Goal: Task Accomplishment & Management: Use online tool/utility

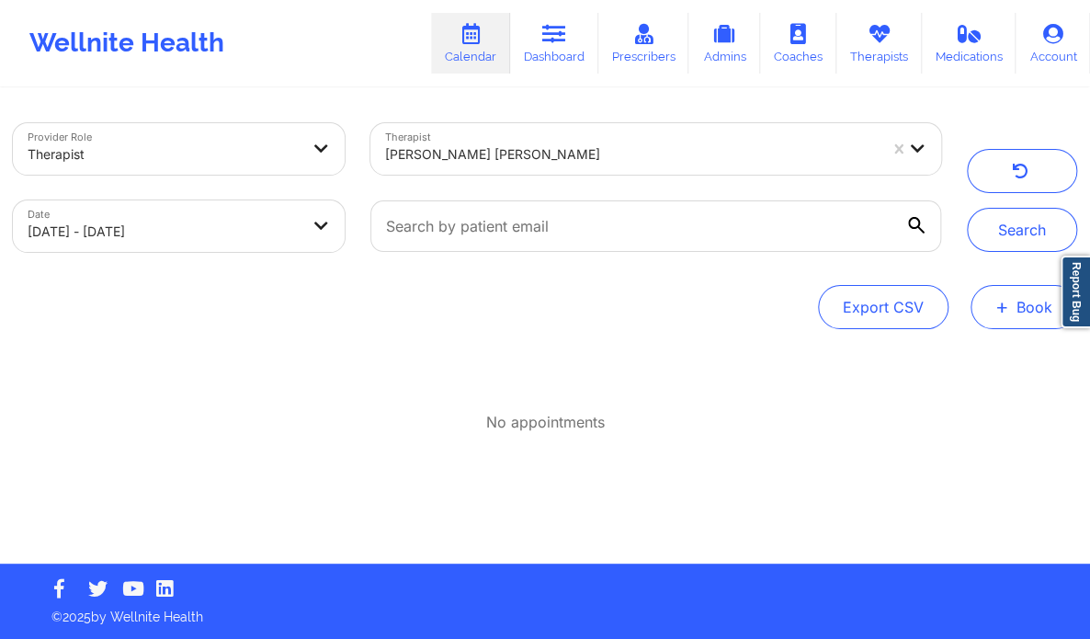
click at [1044, 315] on button "+ Book" at bounding box center [1023, 307] width 107 height 44
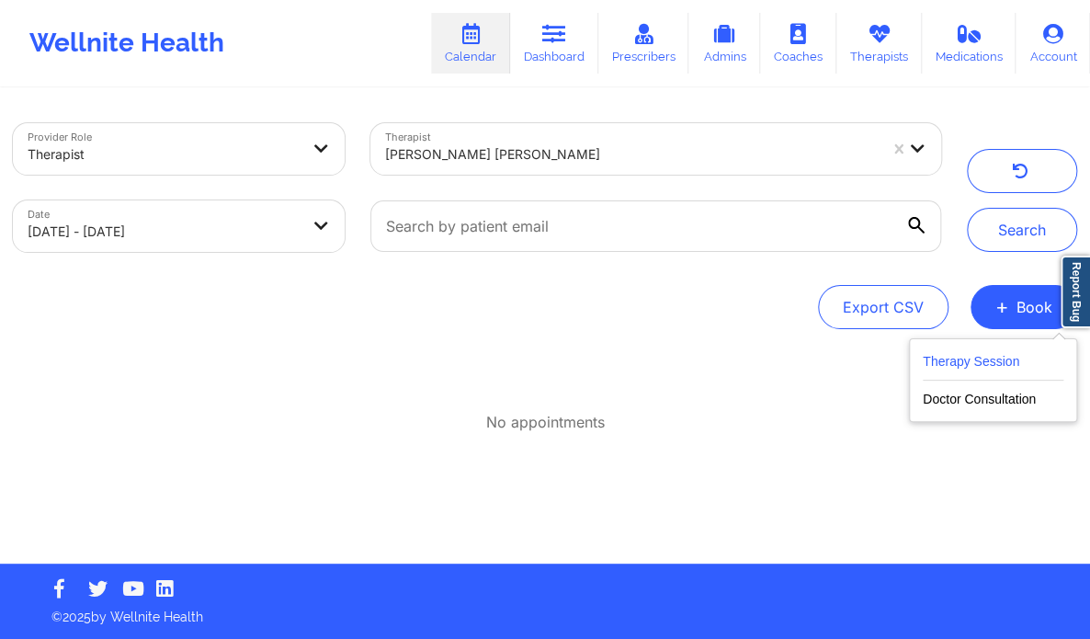
click at [1026, 352] on button "Therapy Session" at bounding box center [993, 365] width 141 height 30
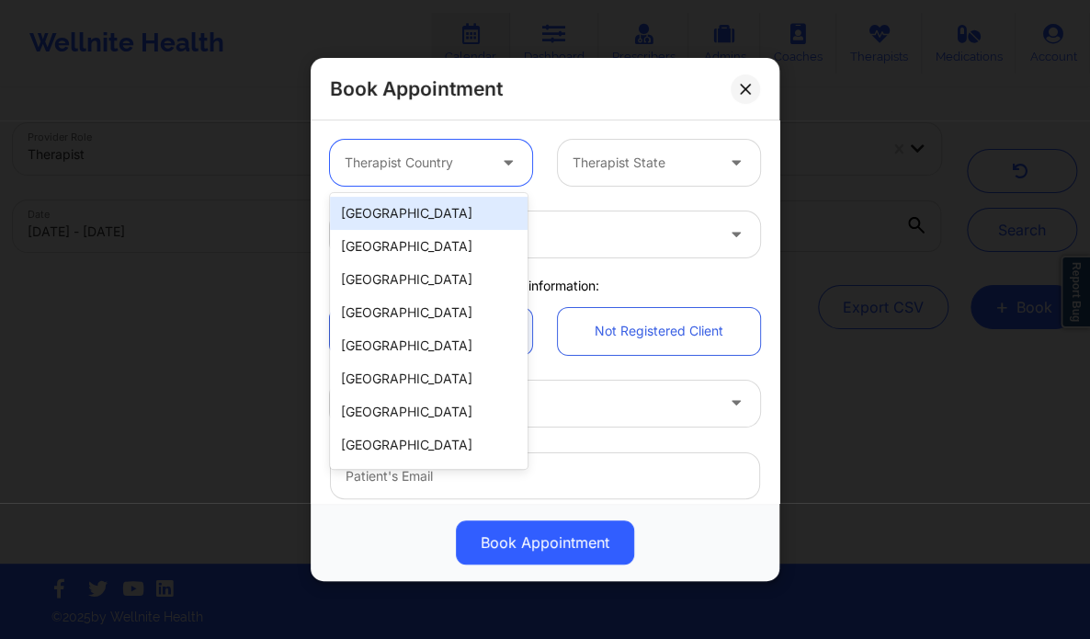
click at [463, 161] on div at bounding box center [416, 163] width 142 height 22
click at [423, 213] on div "[GEOGRAPHIC_DATA]" at bounding box center [429, 213] width 198 height 33
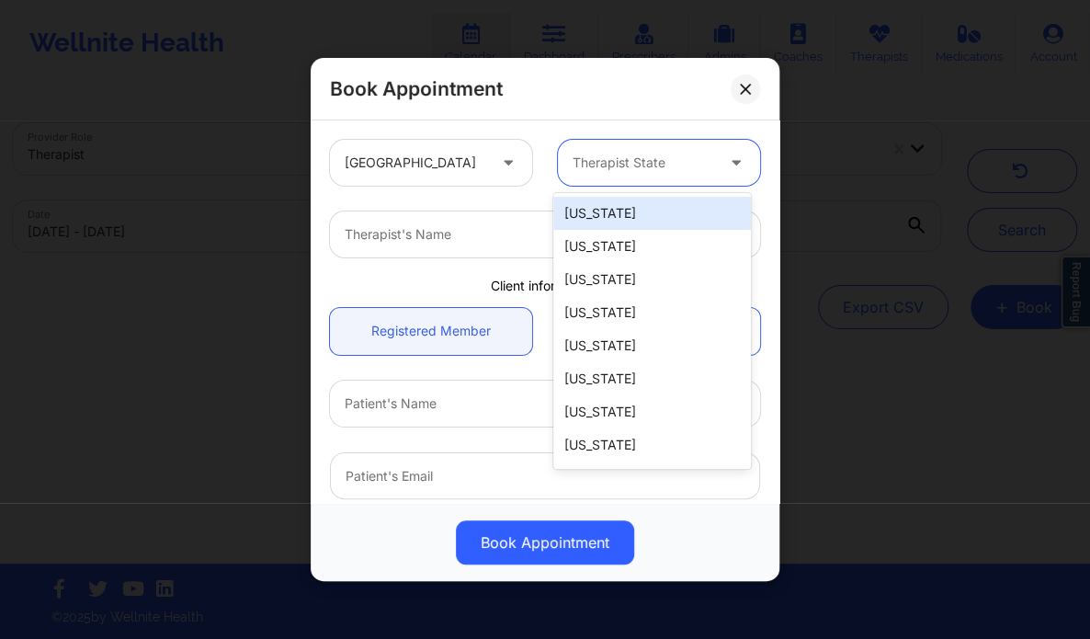
click at [641, 162] on div at bounding box center [644, 163] width 142 height 22
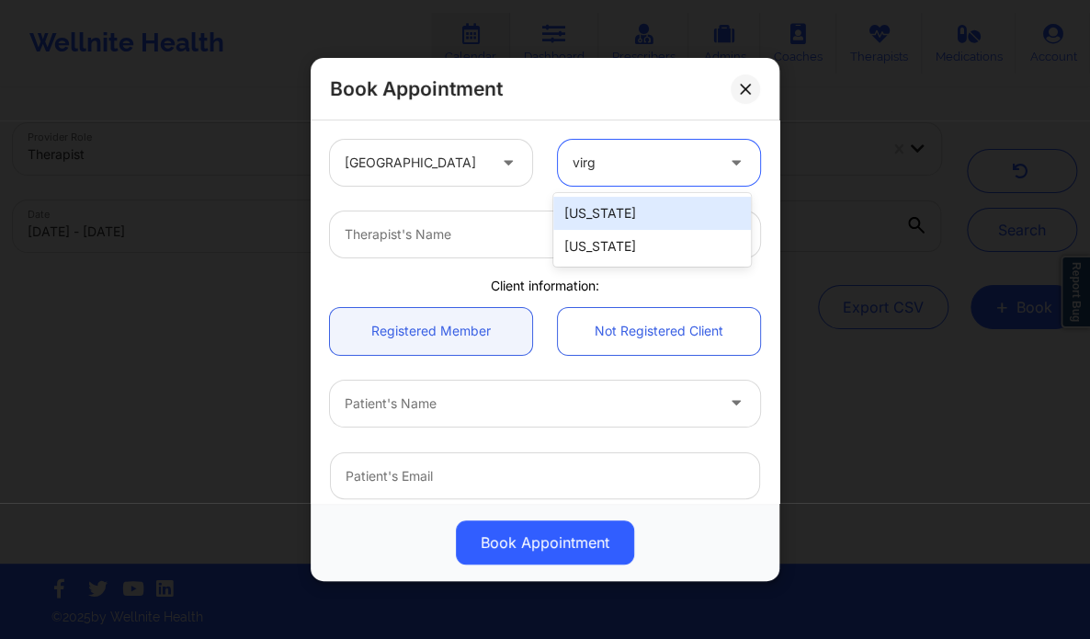
type input "virgi"
click at [621, 219] on div "[US_STATE]" at bounding box center [652, 213] width 198 height 33
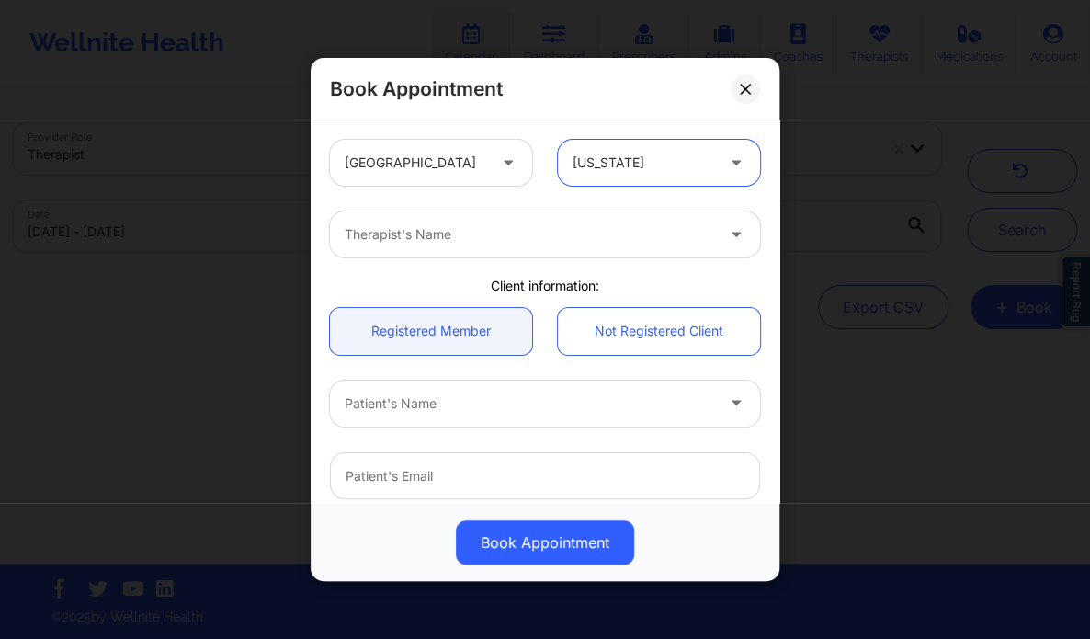
click at [595, 222] on div "Therapist's Name" at bounding box center [523, 234] width 386 height 46
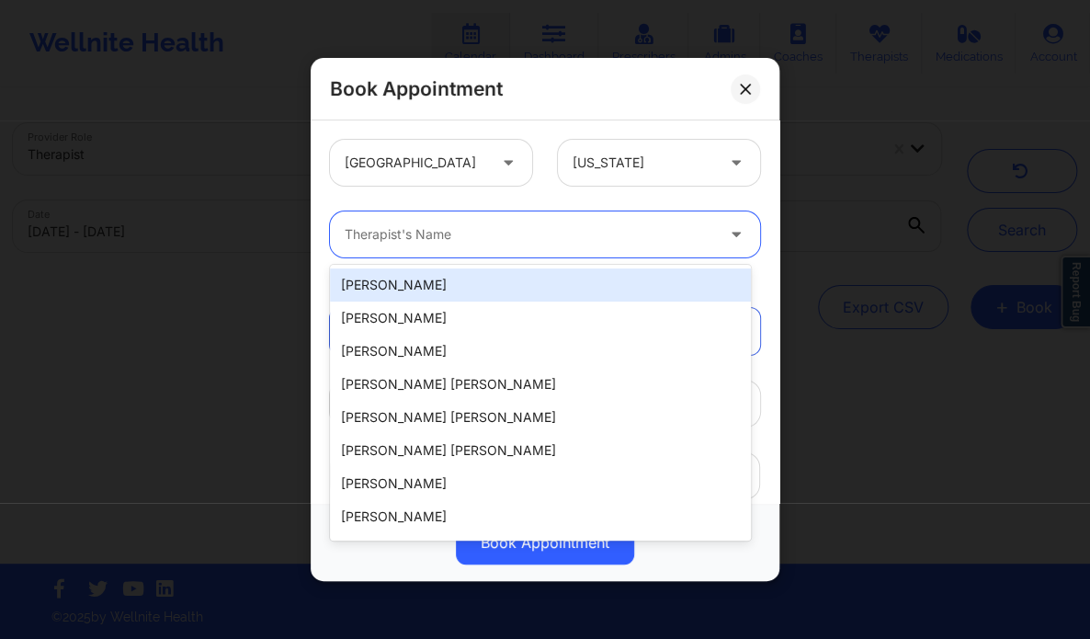
paste input "[PERSON_NAME]"
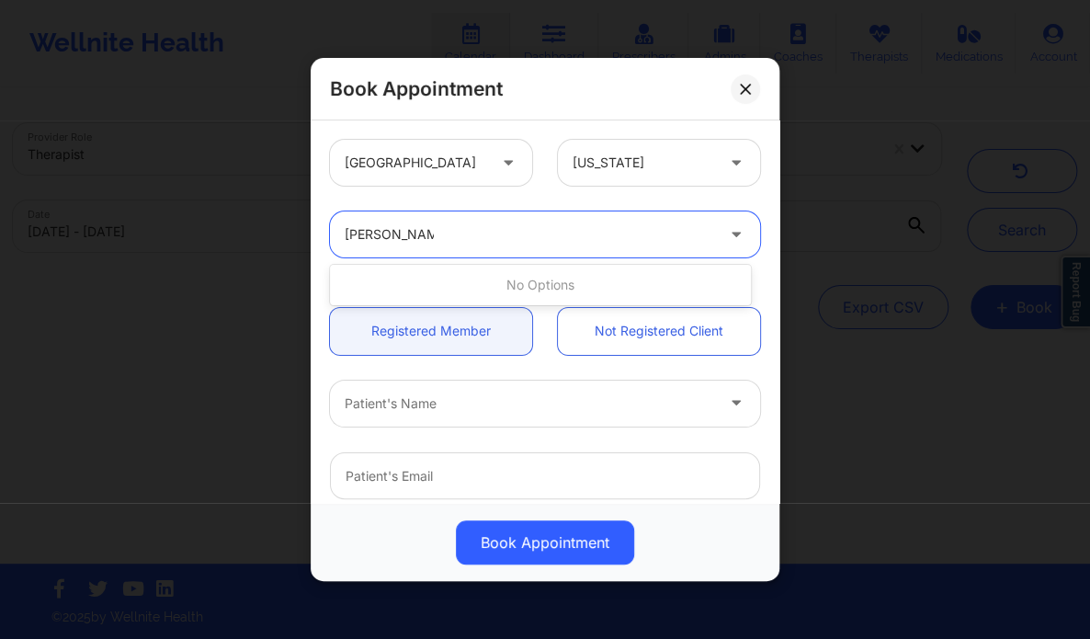
type input "[PERSON_NAME]"
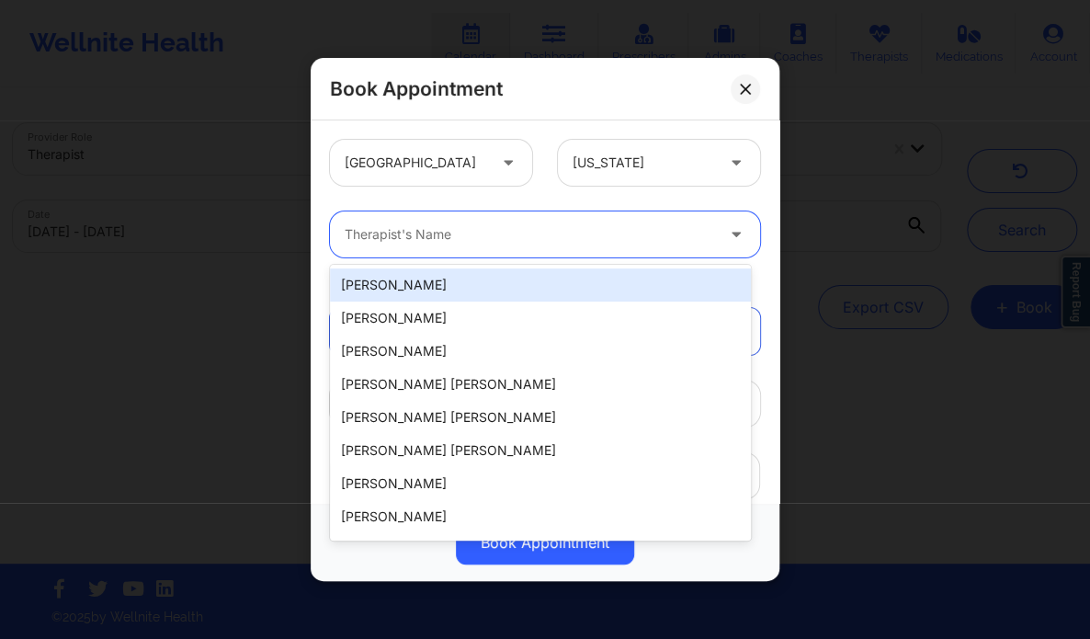
click at [448, 222] on div "Therapist's Name" at bounding box center [523, 234] width 386 height 46
type input "[PERSON_NAME]"
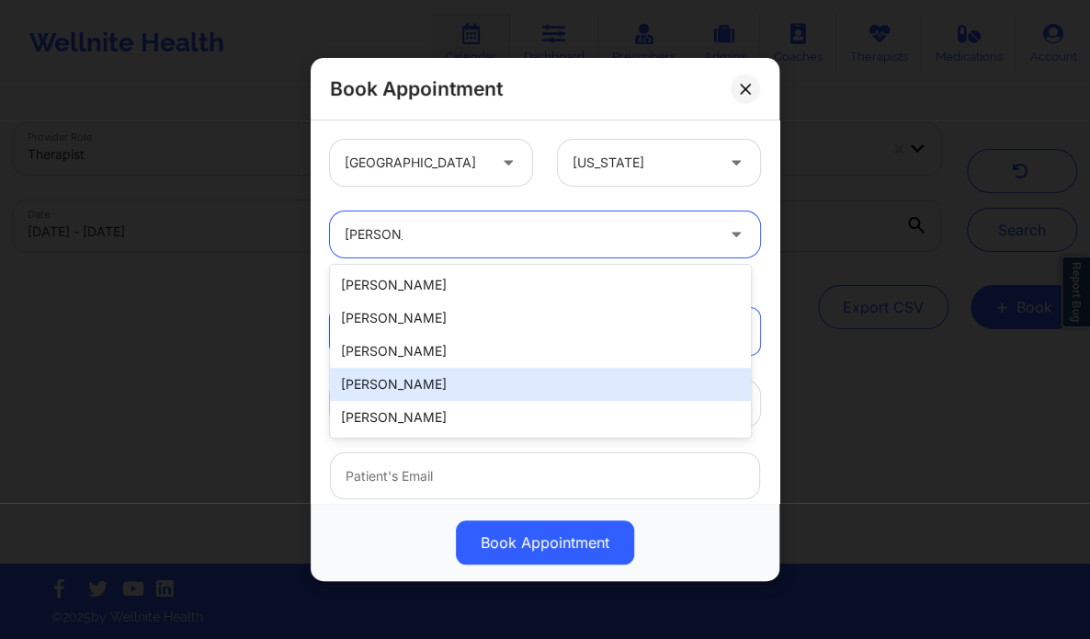
click at [432, 370] on div "[PERSON_NAME]" at bounding box center [540, 384] width 421 height 33
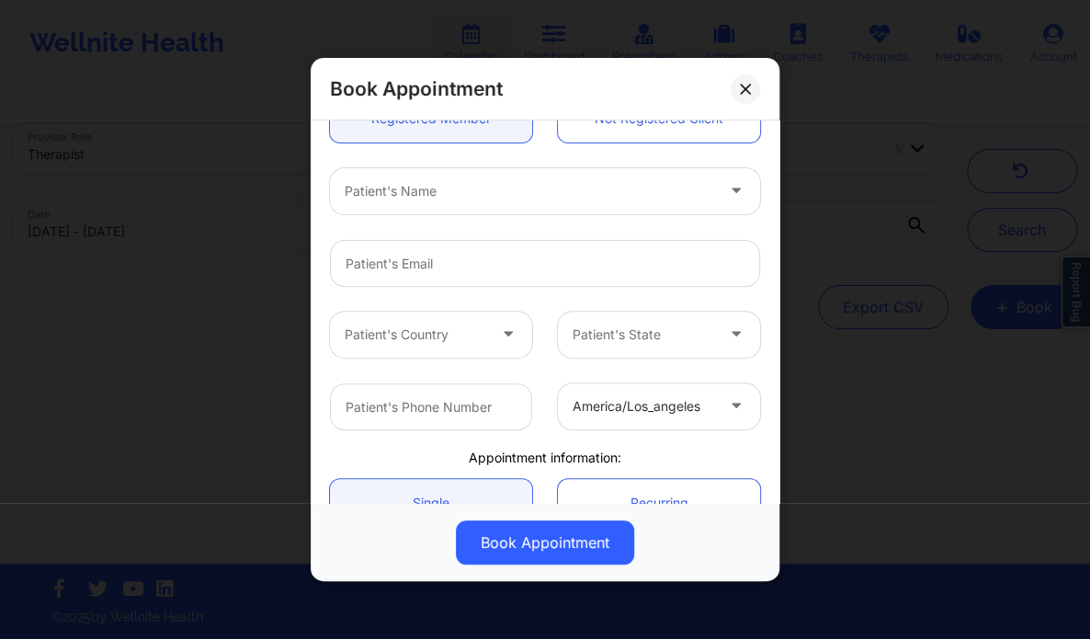
scroll to position [213, 0]
click at [454, 272] on input "email" at bounding box center [545, 262] width 430 height 47
click at [487, 258] on input "email" at bounding box center [545, 262] width 430 height 47
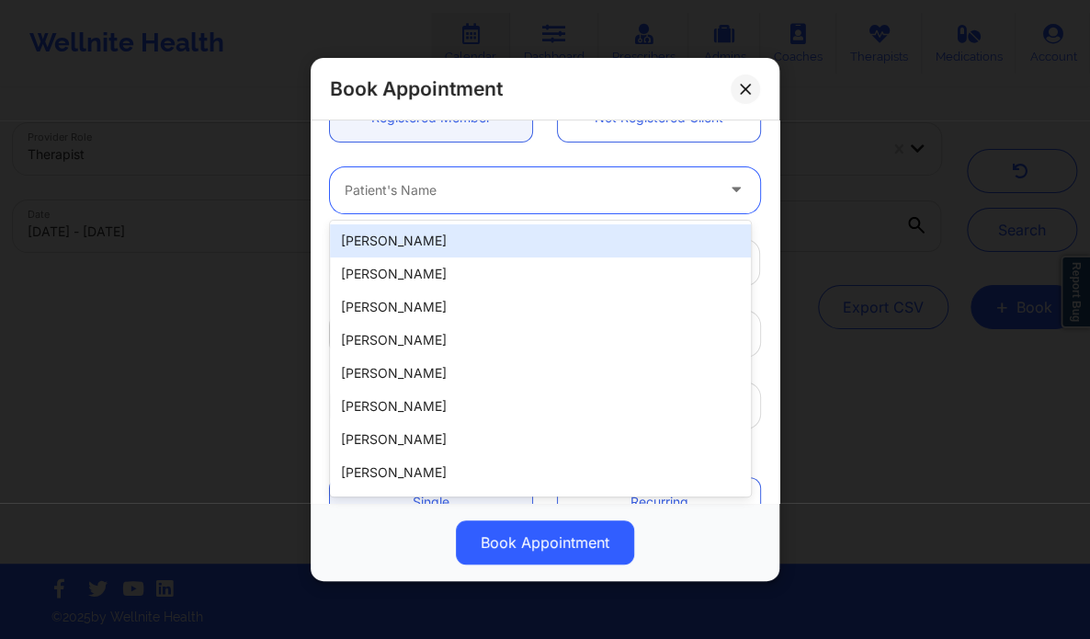
click at [436, 189] on div at bounding box center [529, 190] width 369 height 22
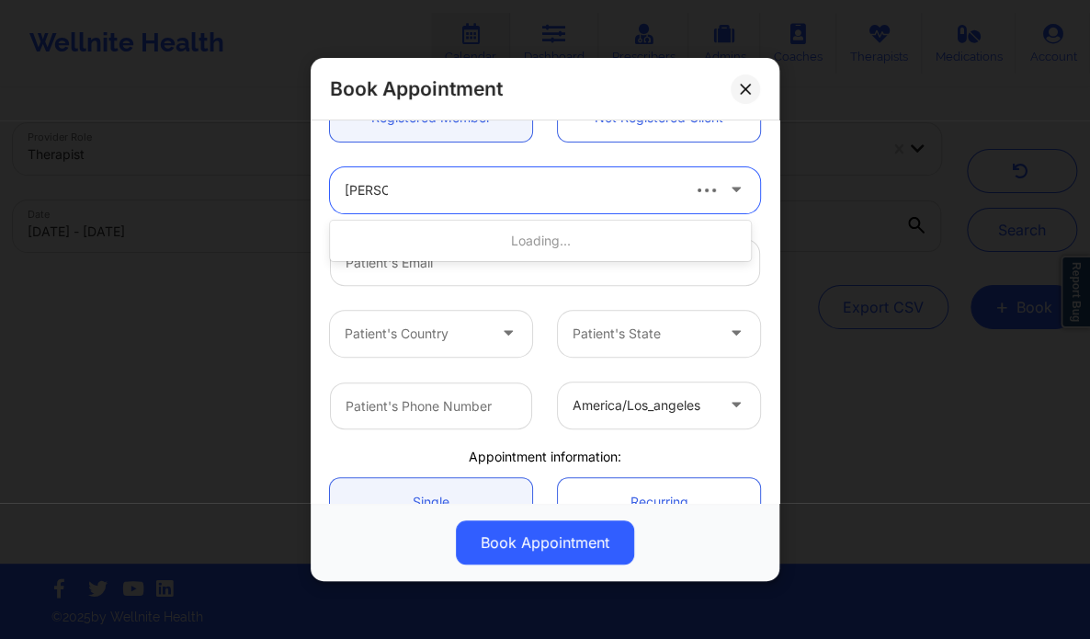
type input "[PERSON_NAME] ca"
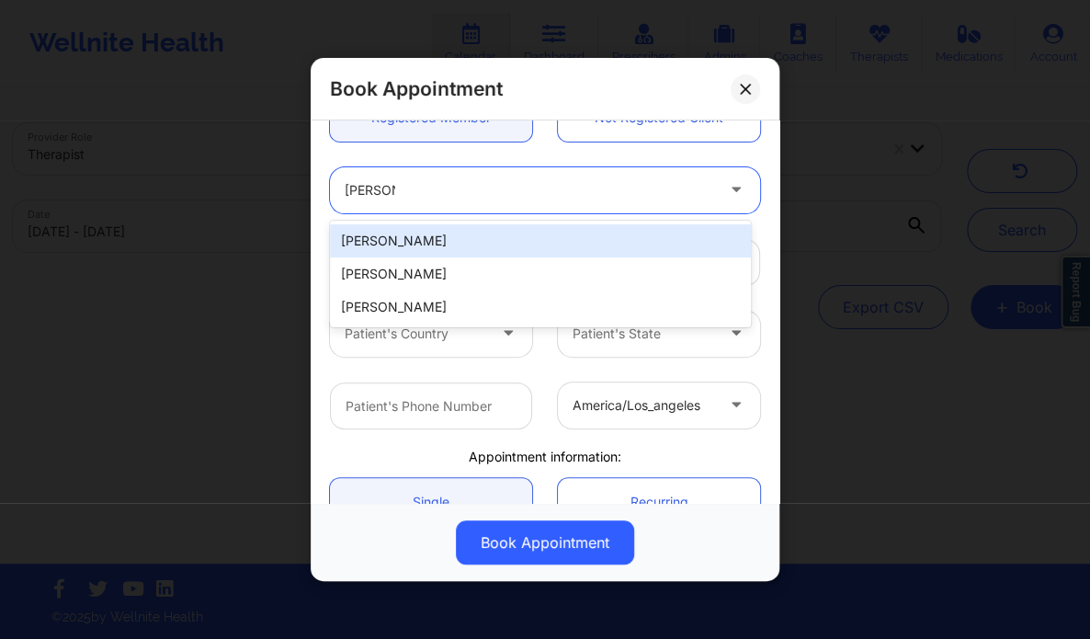
click at [417, 238] on div "[PERSON_NAME]" at bounding box center [540, 240] width 421 height 33
type input "[EMAIL_ADDRESS][DOMAIN_NAME]"
type input "[PHONE_NUMBER]"
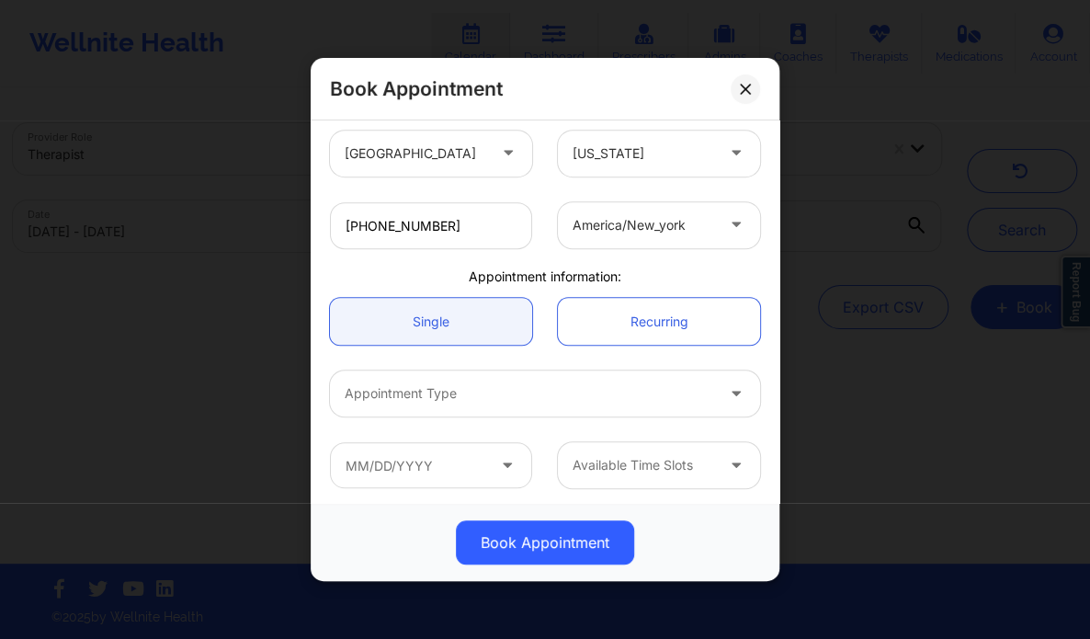
scroll to position [397, 0]
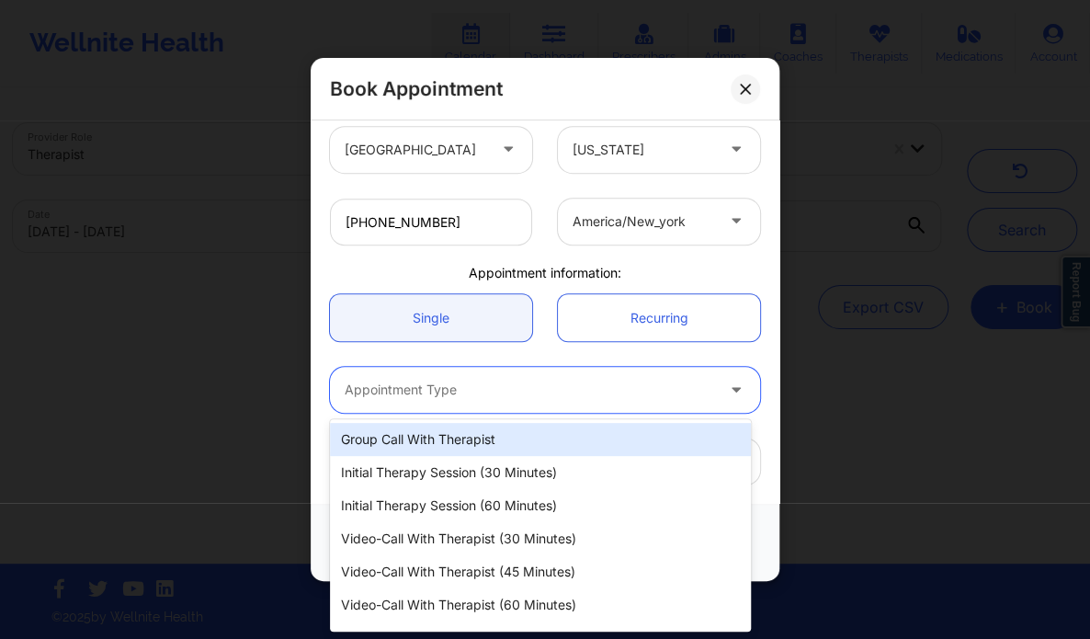
click at [459, 392] on div at bounding box center [529, 390] width 369 height 22
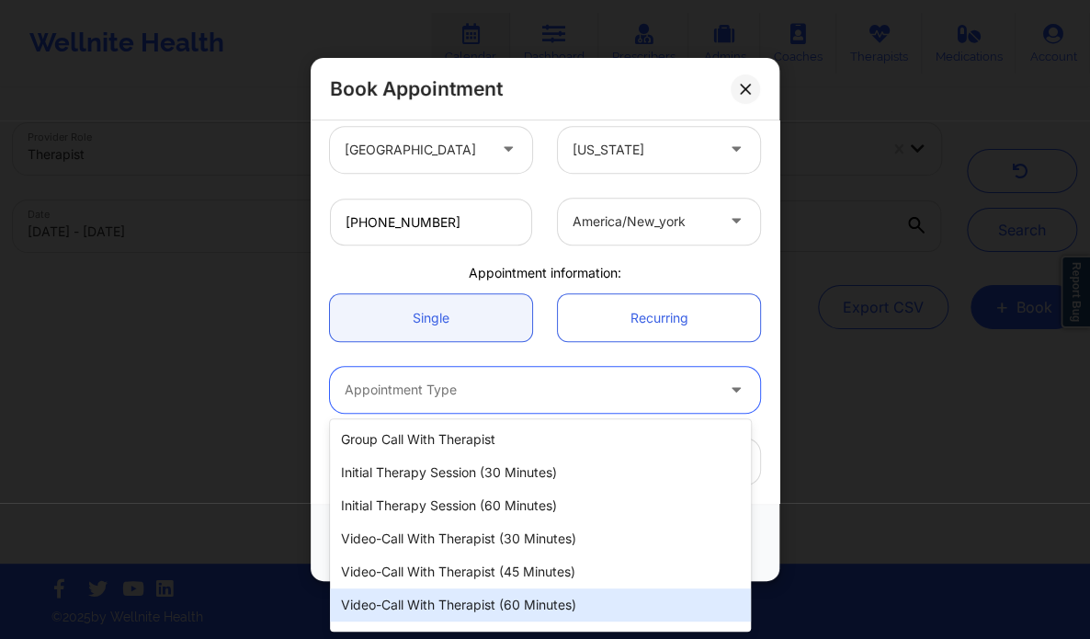
click at [540, 603] on div "Video-Call with Therapist (60 minutes)" at bounding box center [540, 604] width 421 height 33
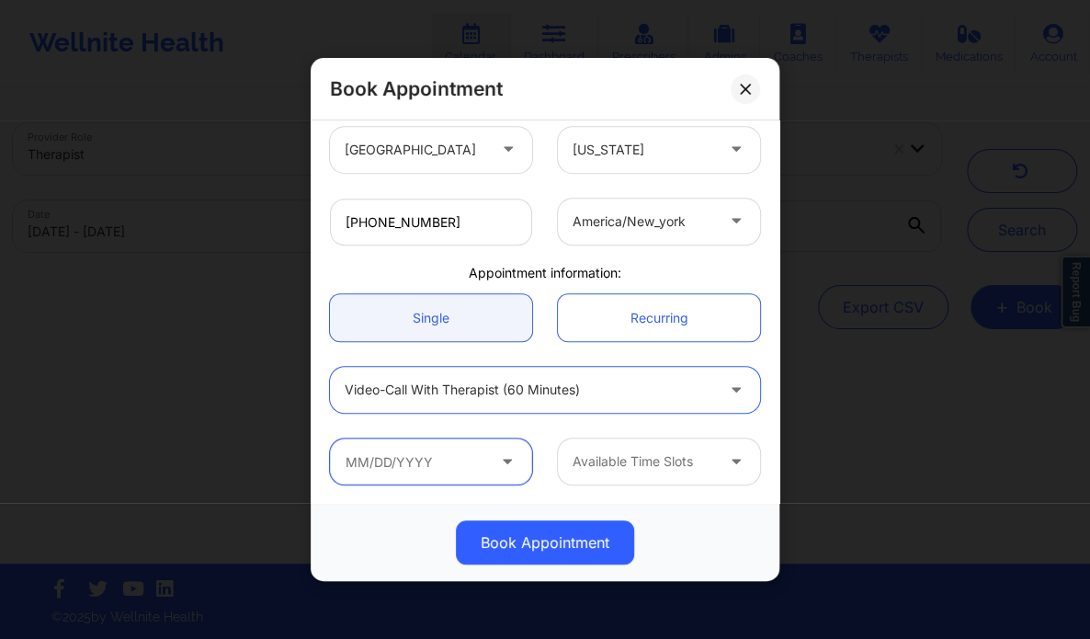
click at [456, 455] on input "text" at bounding box center [431, 461] width 202 height 46
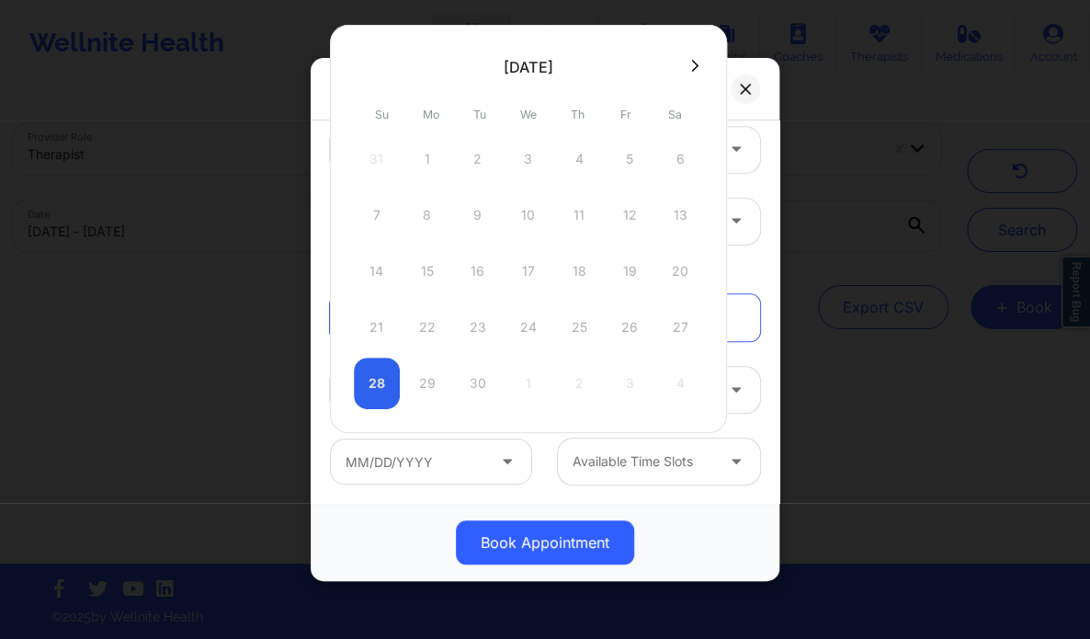
click at [392, 380] on div "28 29 30 1 2 3 4" at bounding box center [528, 382] width 349 height 51
click at [696, 62] on button at bounding box center [695, 66] width 18 height 16
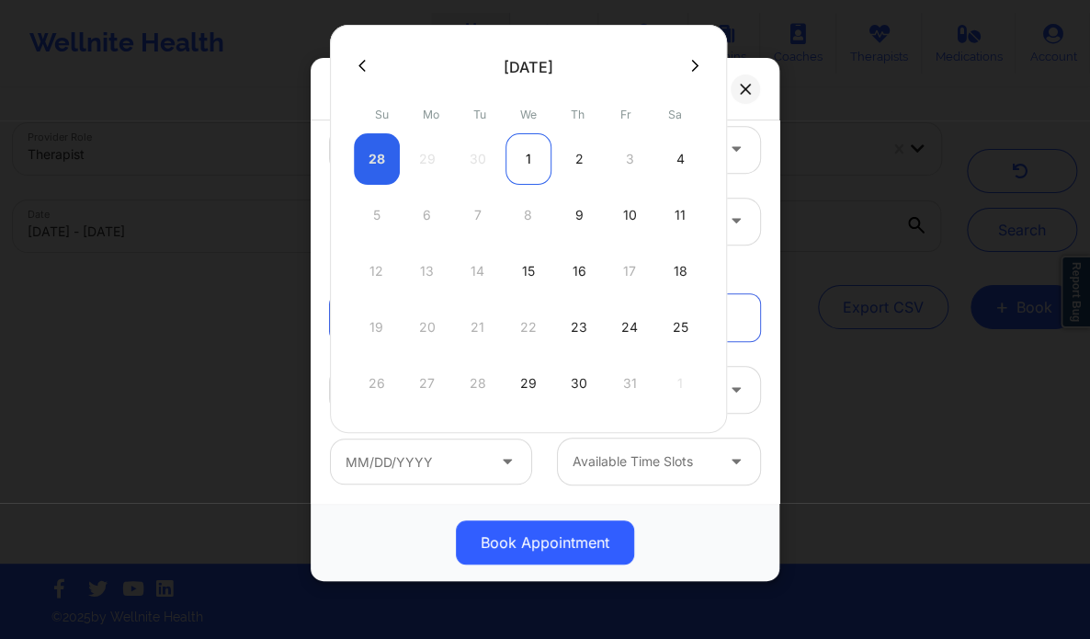
click at [539, 159] on div "1" at bounding box center [528, 158] width 46 height 51
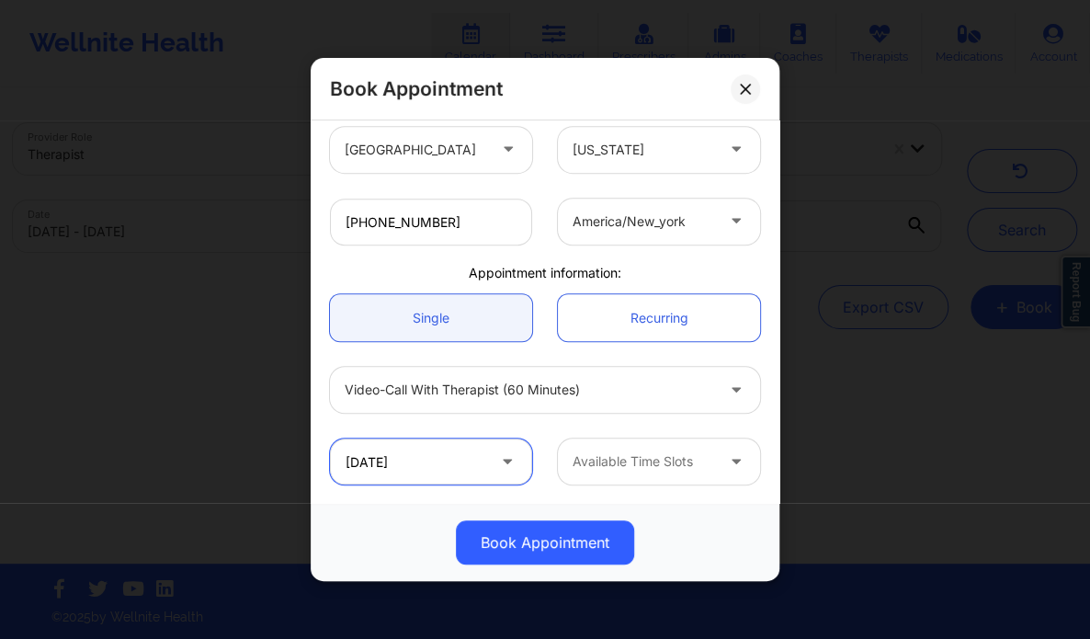
click at [478, 452] on input "[DATE]" at bounding box center [431, 461] width 202 height 46
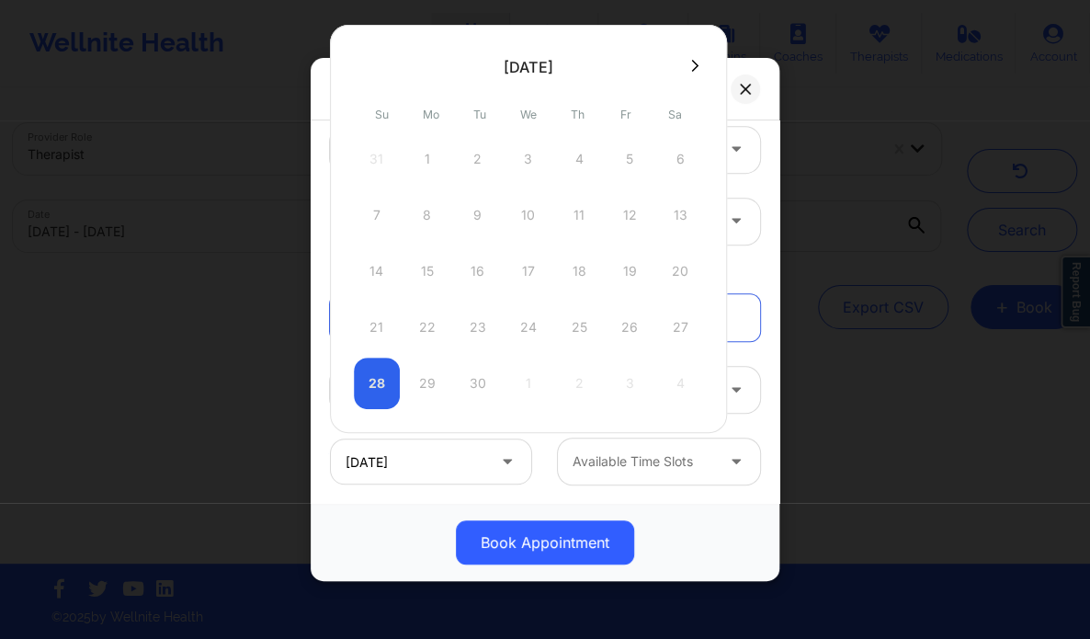
click at [691, 68] on icon at bounding box center [694, 66] width 7 height 14
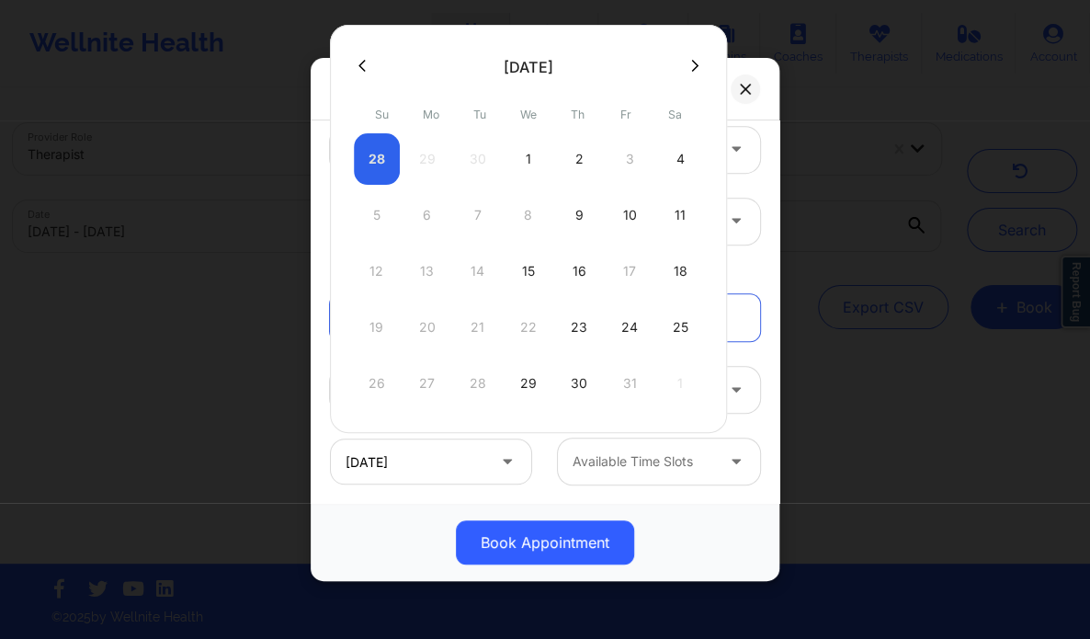
click at [624, 153] on div "28 29 30 1 2 3 4" at bounding box center [528, 158] width 349 height 51
click at [633, 161] on div "28 29 30 1 2 3 4" at bounding box center [528, 158] width 349 height 51
click at [613, 153] on div "28 29 30 1 2 3 4" at bounding box center [528, 158] width 349 height 51
click at [625, 157] on div "28 29 30 1 2 3 4" at bounding box center [528, 158] width 349 height 51
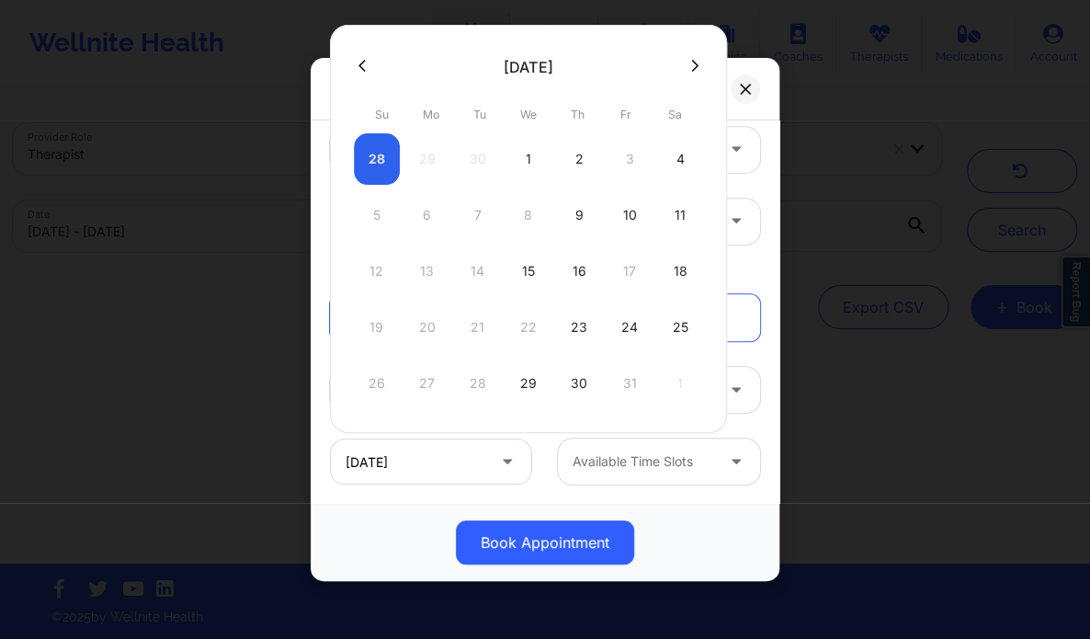
click at [641, 172] on div "28 29 30 1 2 3 4" at bounding box center [528, 158] width 349 height 51
drag, startPoint x: 636, startPoint y: 153, endPoint x: 471, endPoint y: 208, distance: 174.4
click at [471, 208] on div "28 29 30 1 2 3 4 5 6 7 8 9 10 11 12 13 14 15 16 17 18 19 20 21 22 23 24 25 26 2…" at bounding box center [528, 271] width 349 height 276
drag, startPoint x: 471, startPoint y: 208, endPoint x: 512, endPoint y: 215, distance: 42.0
click at [512, 215] on div "5 6 7 8 9 10 11" at bounding box center [528, 214] width 349 height 51
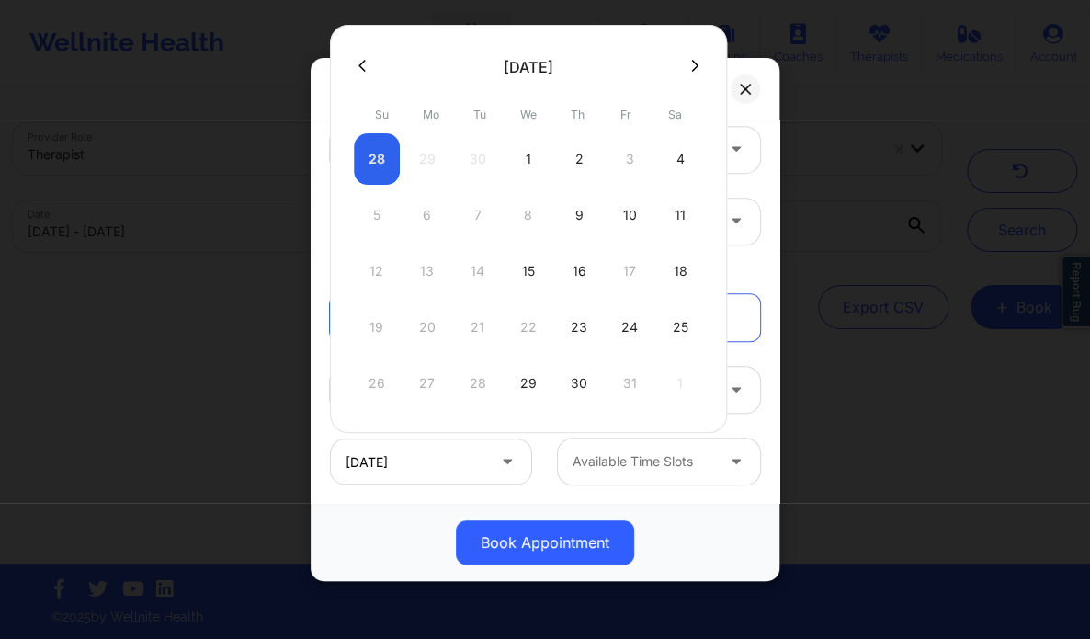
click at [512, 215] on div "5 6 7 8 9 10 11" at bounding box center [528, 214] width 349 height 51
click at [493, 298] on div "28 29 30 1 2 3 4 5 6 7 8 9 10 11 12 13 14 15 16 17 18 19 20 21 22 23 24 25 26 2…" at bounding box center [528, 271] width 349 height 276
click at [518, 316] on div "19 20 21 22 23 24 25" at bounding box center [528, 326] width 349 height 51
click at [623, 161] on div "28 29 30 1 2 3 4" at bounding box center [528, 158] width 349 height 51
click at [630, 275] on div "12 13 14 15 16 17 18" at bounding box center [528, 270] width 349 height 51
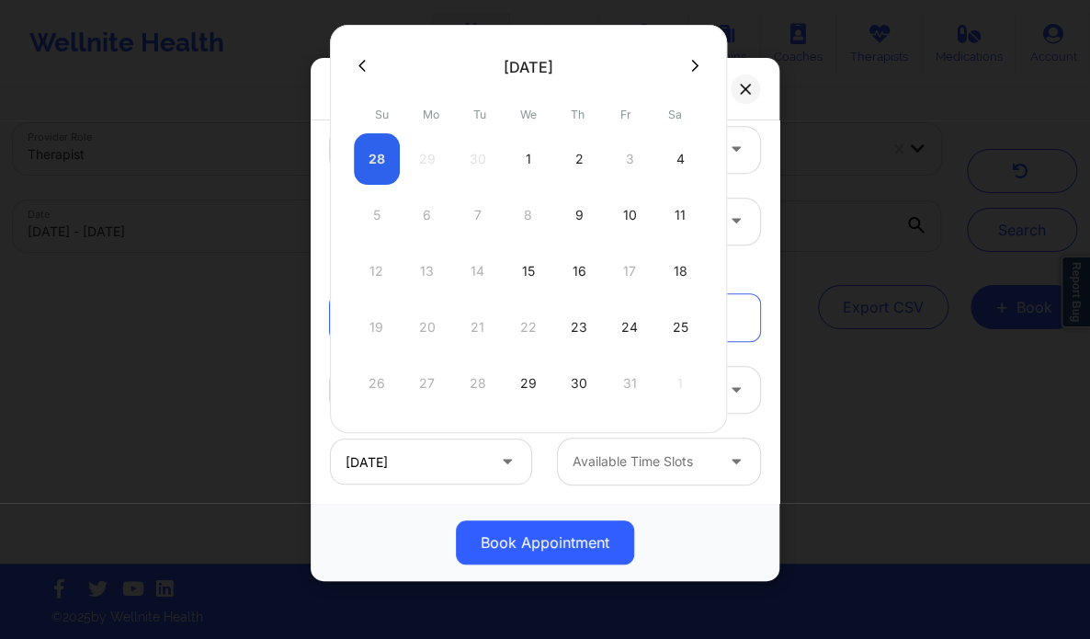
click at [631, 381] on div "26 27 28 29 30 31 1" at bounding box center [528, 382] width 349 height 51
click at [585, 172] on div "2" at bounding box center [579, 158] width 46 height 51
type input "[DATE]"
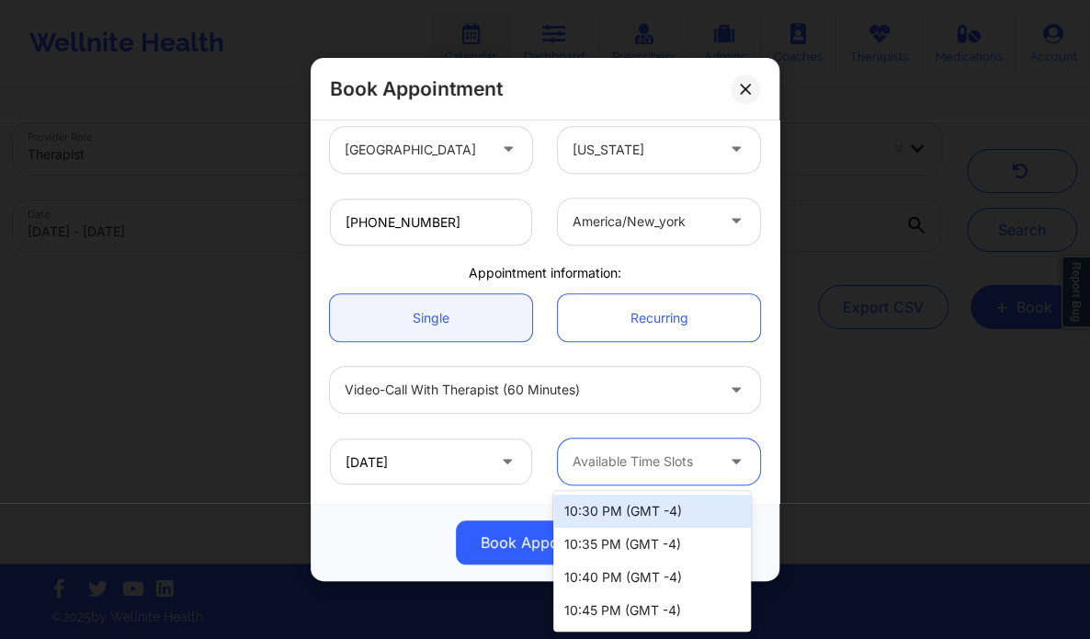
click at [597, 466] on div at bounding box center [644, 461] width 142 height 22
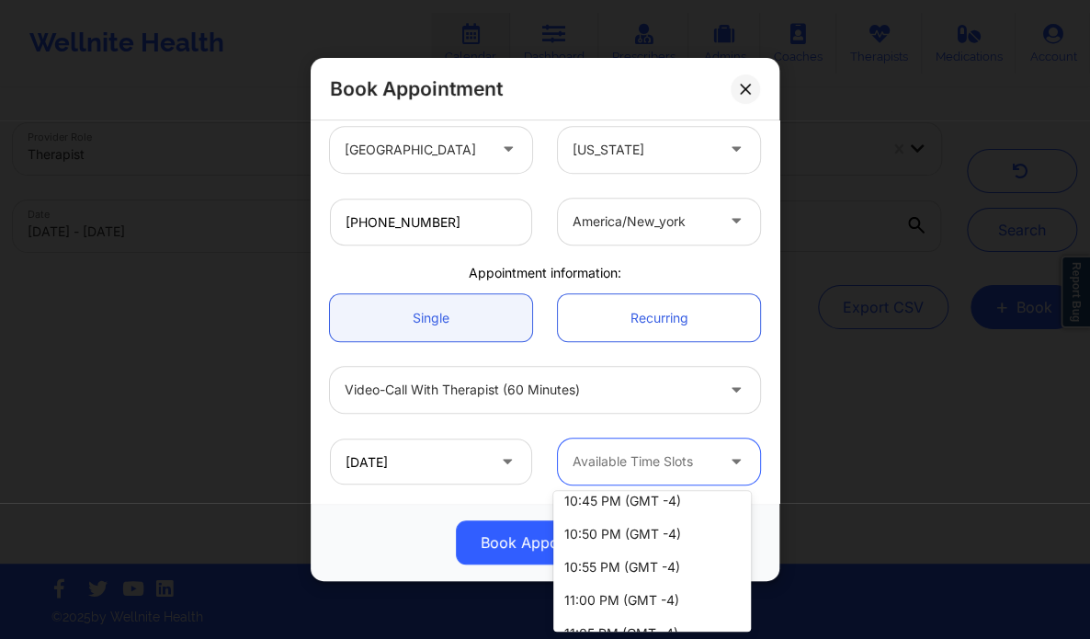
scroll to position [0, 0]
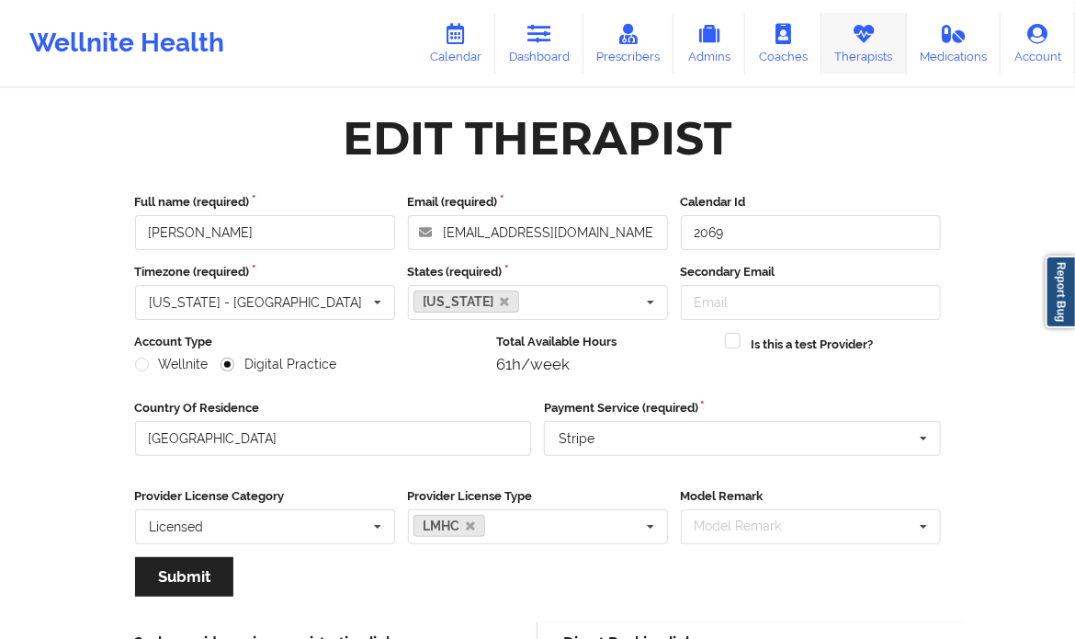
click at [871, 50] on link "Therapists" at bounding box center [864, 43] width 85 height 61
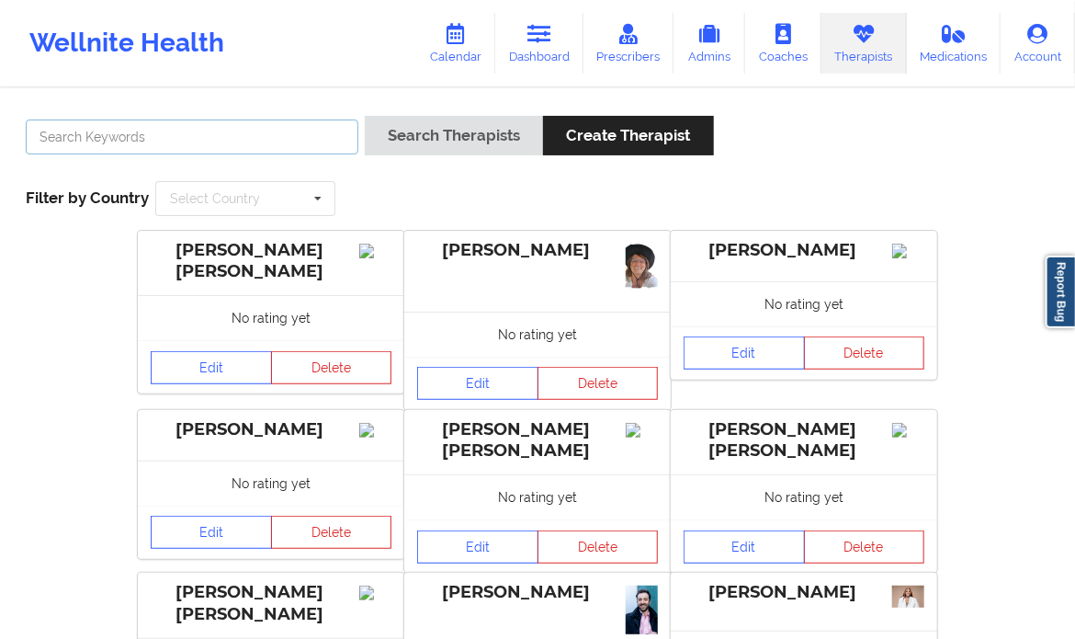
click at [180, 135] on input "text" at bounding box center [192, 136] width 333 height 35
type input "[PERSON_NAME]"
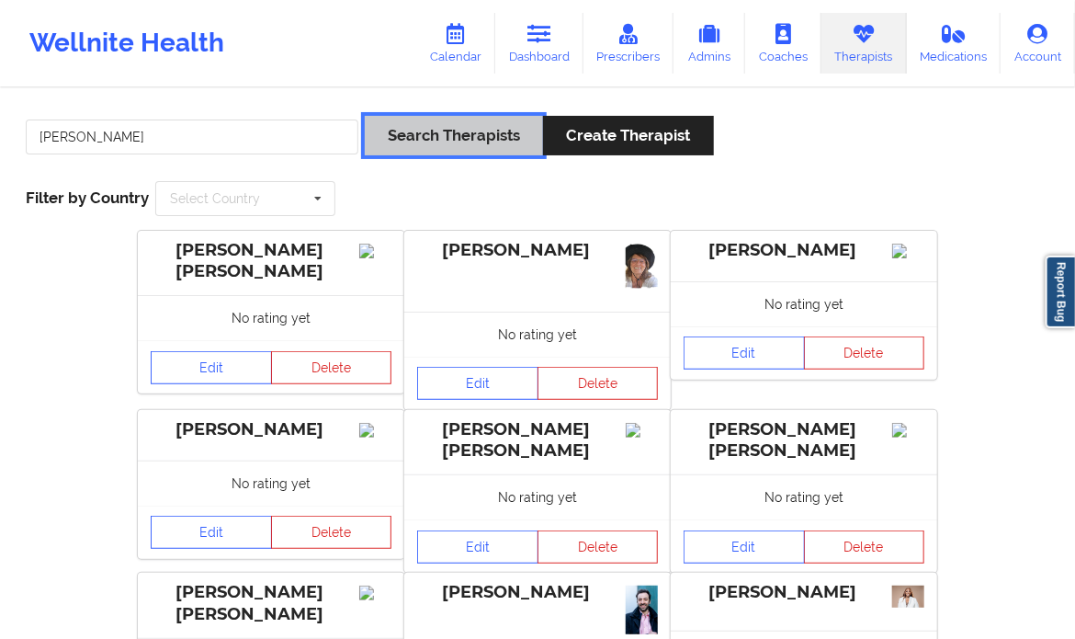
click at [492, 139] on button "Search Therapists" at bounding box center [454, 136] width 178 height 40
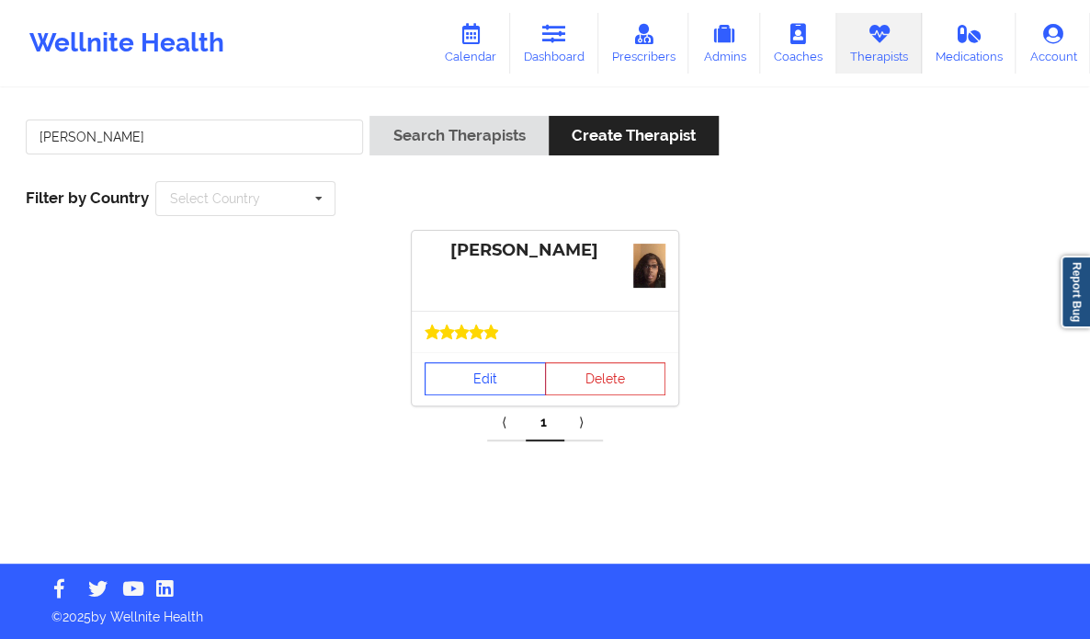
click at [471, 373] on link "Edit" at bounding box center [485, 378] width 121 height 33
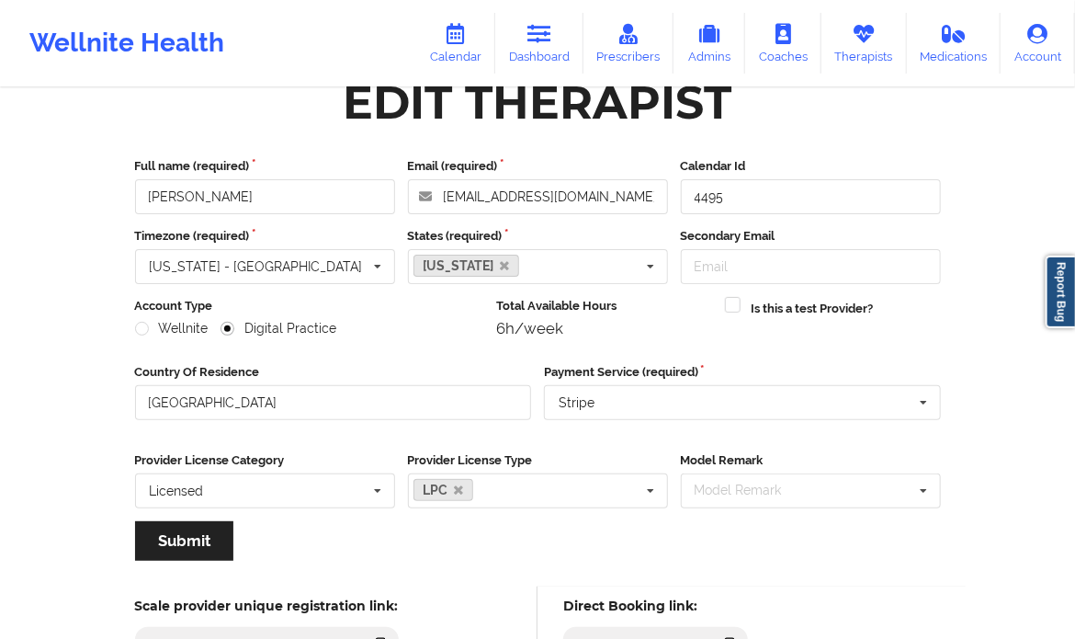
scroll to position [37, 0]
